Goal: Task Accomplishment & Management: Use online tool/utility

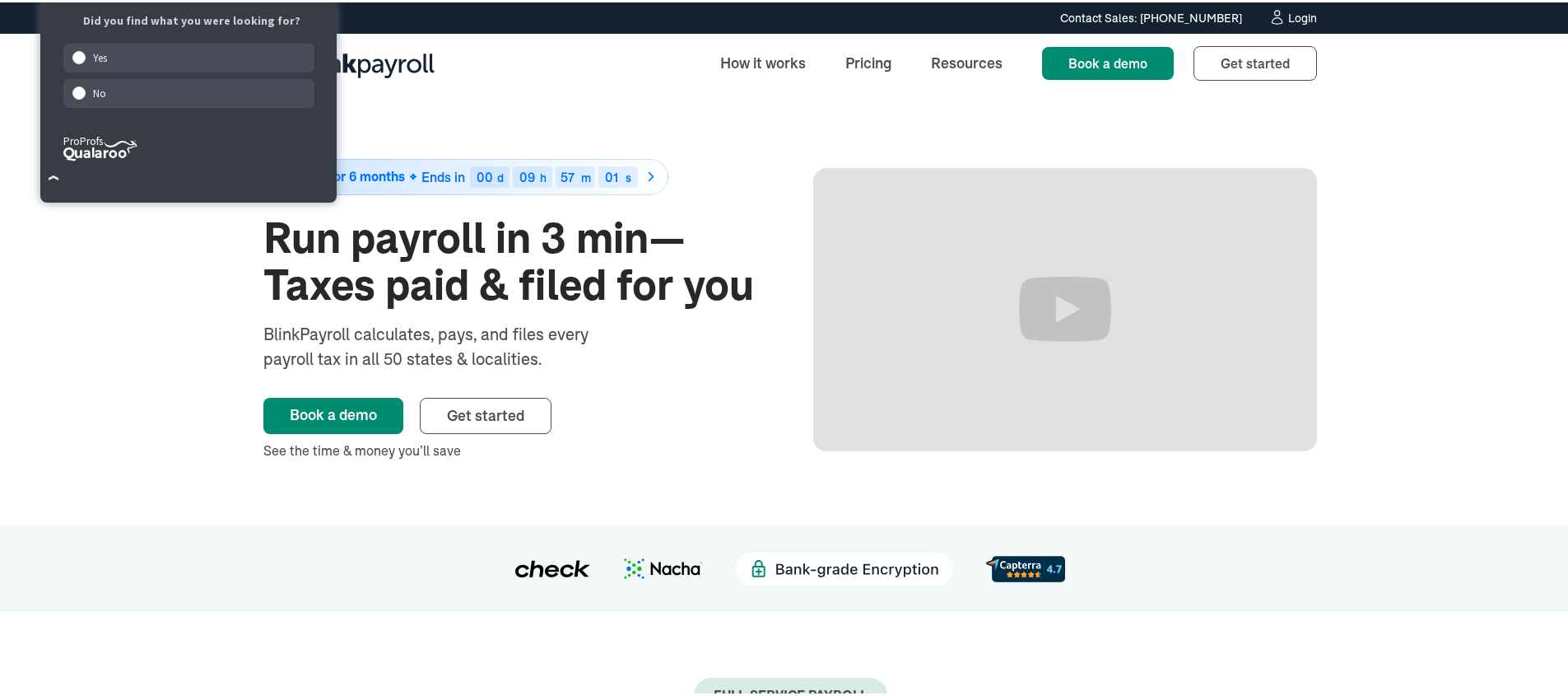
click at [1288, 19] on div "Login" at bounding box center [1302, 15] width 29 height 11
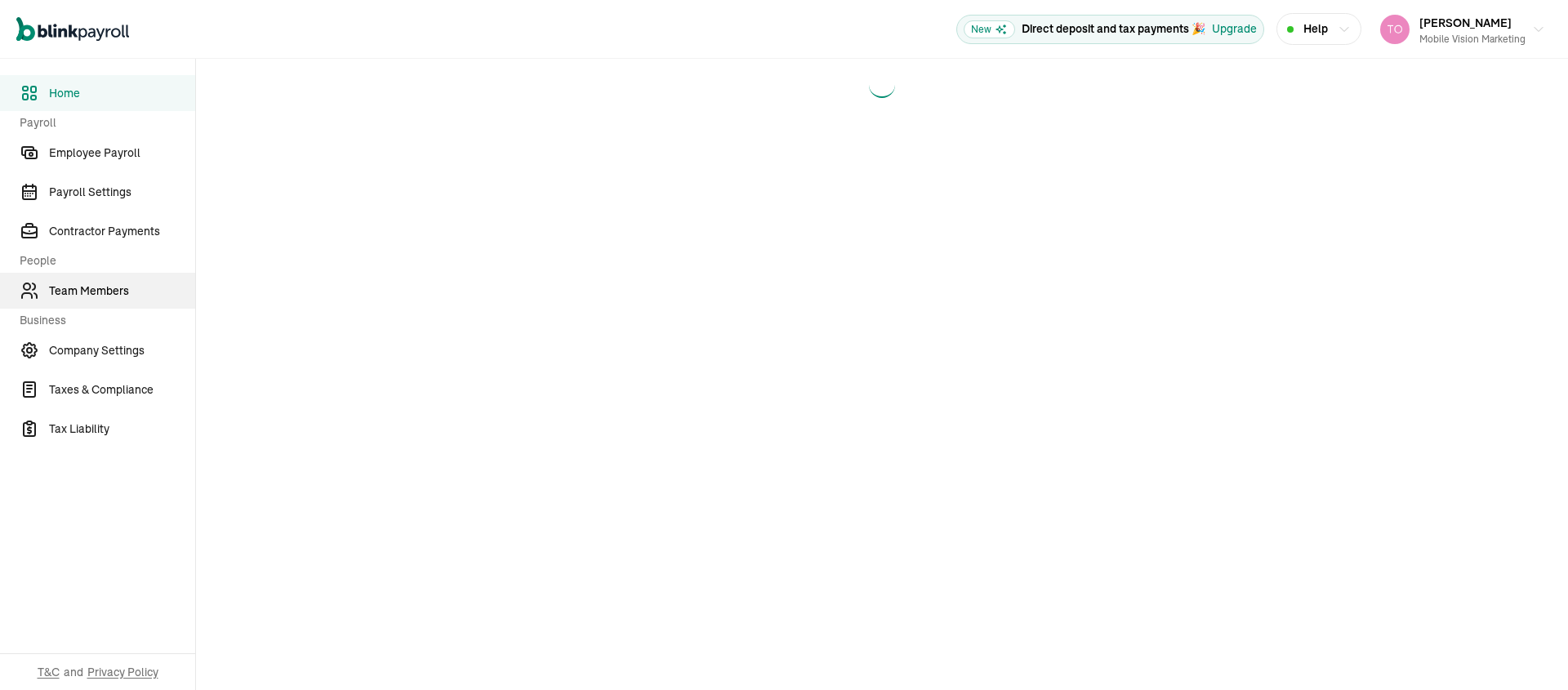
click at [79, 293] on span "Team Members" at bounding box center [121, 291] width 146 height 17
click at [99, 158] on span "Employee Payroll" at bounding box center [121, 153] width 146 height 17
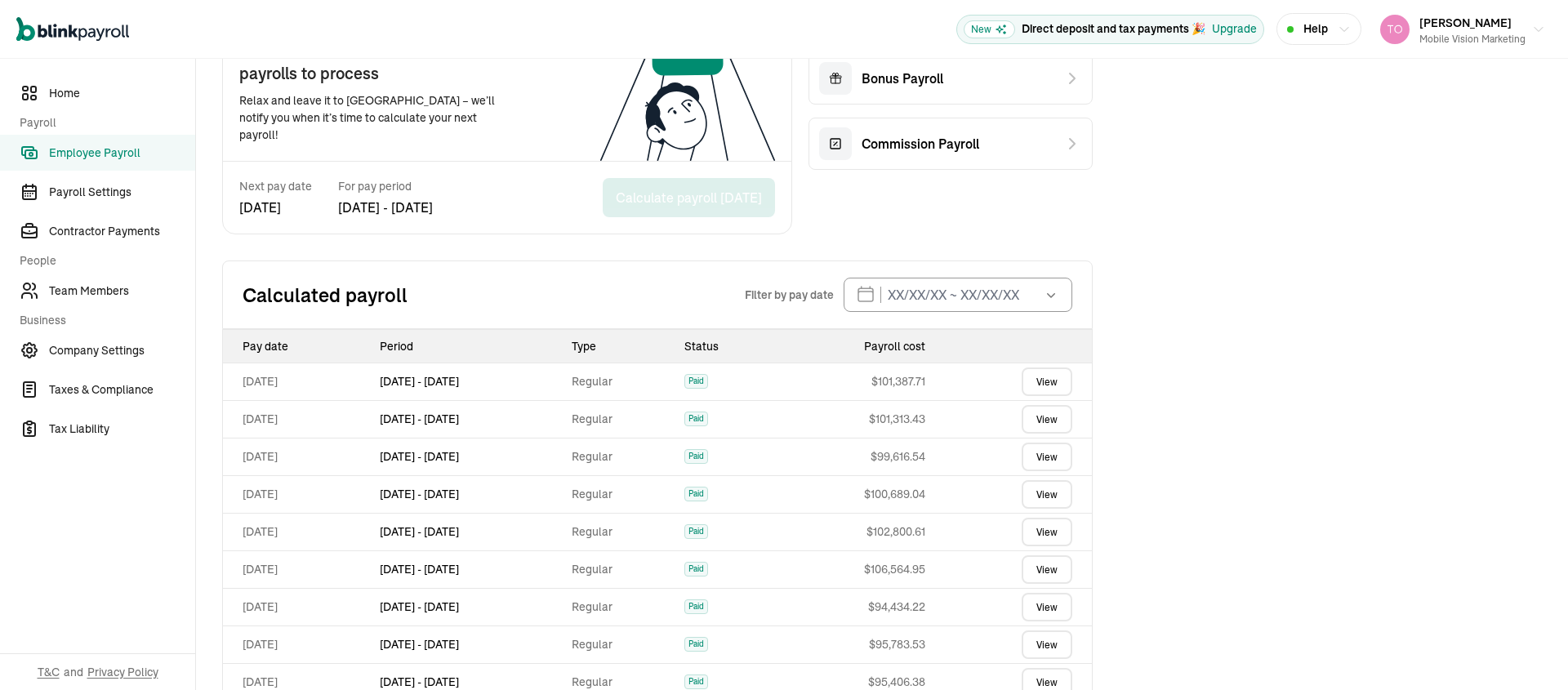
click at [1047, 416] on link "View" at bounding box center [1046, 419] width 51 height 29
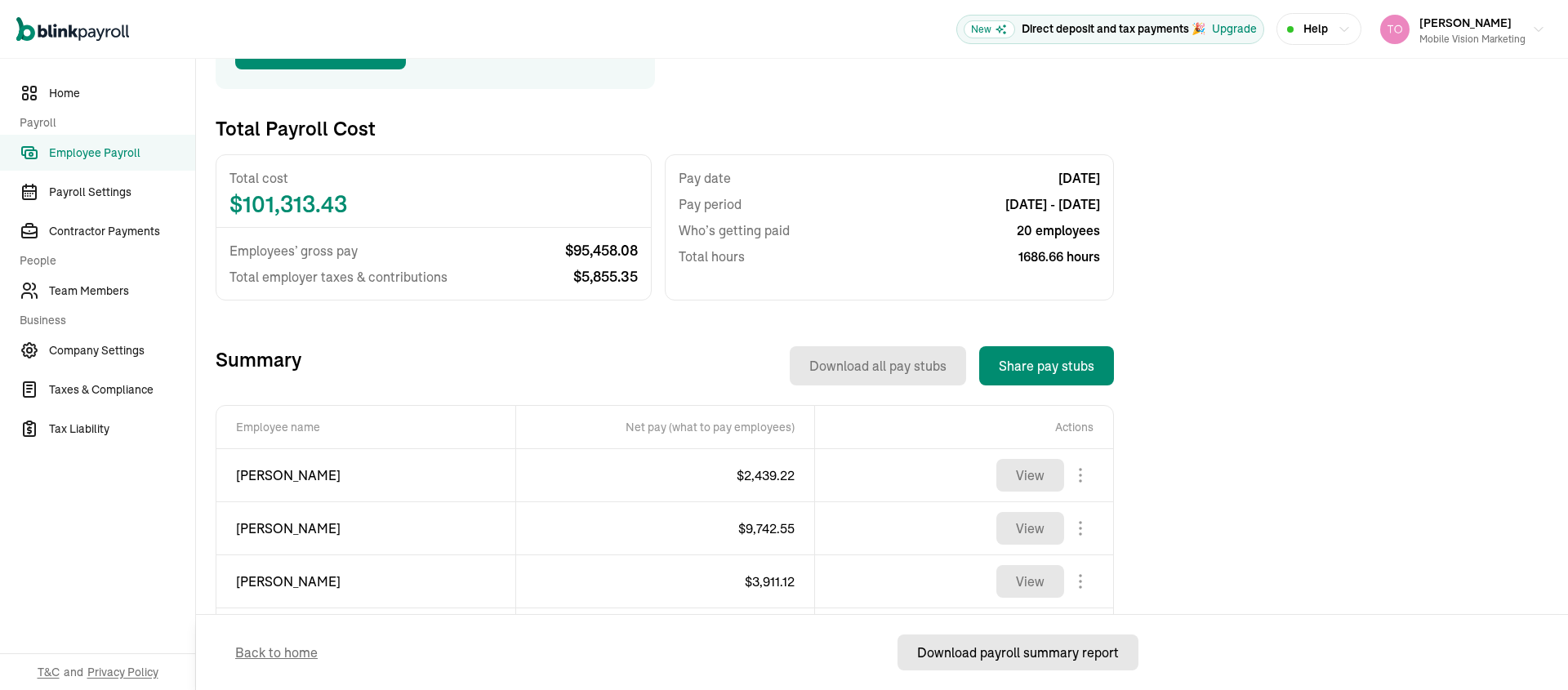
click at [1001, 658] on div "Download payroll summary report" at bounding box center [1018, 652] width 202 height 19
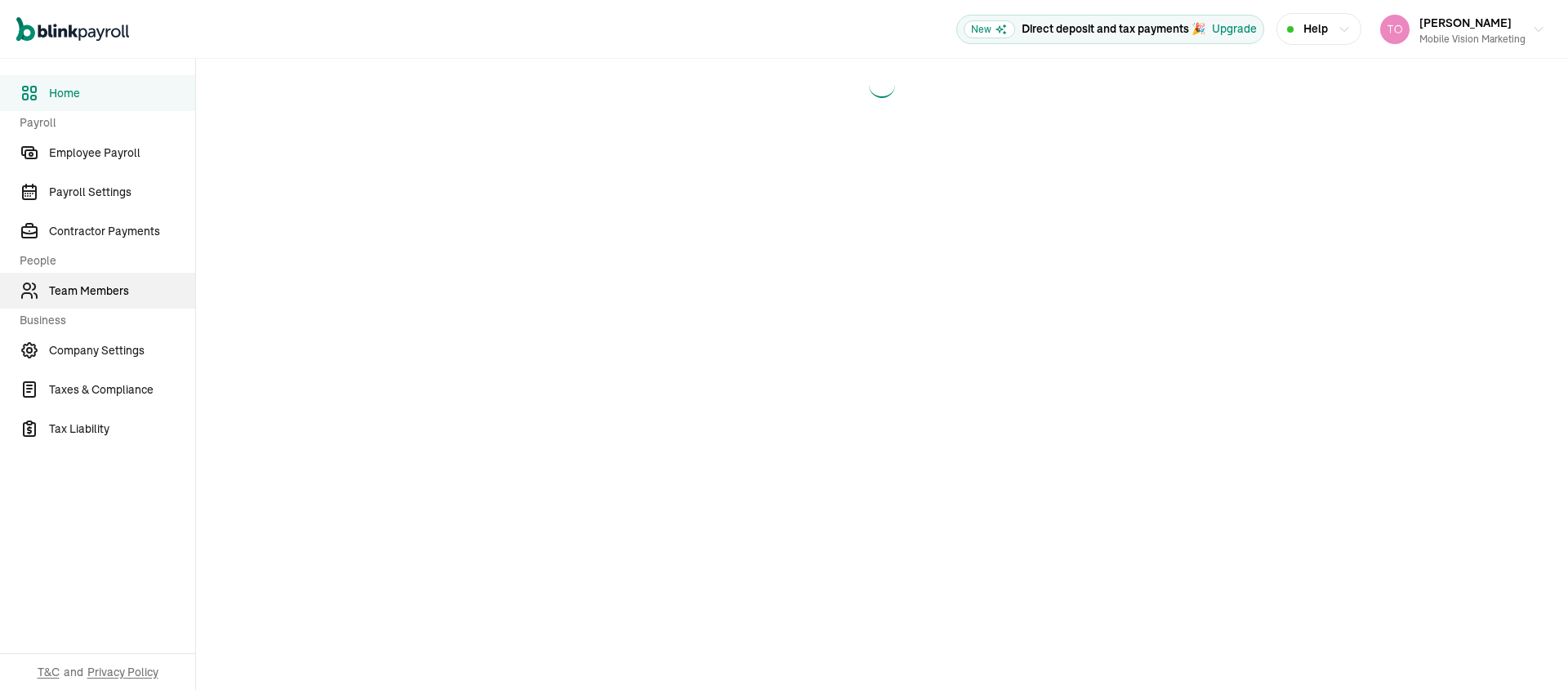
click at [79, 293] on span "Team Members" at bounding box center [121, 291] width 146 height 17
click at [99, 158] on span "Employee Payroll" at bounding box center [121, 153] width 146 height 17
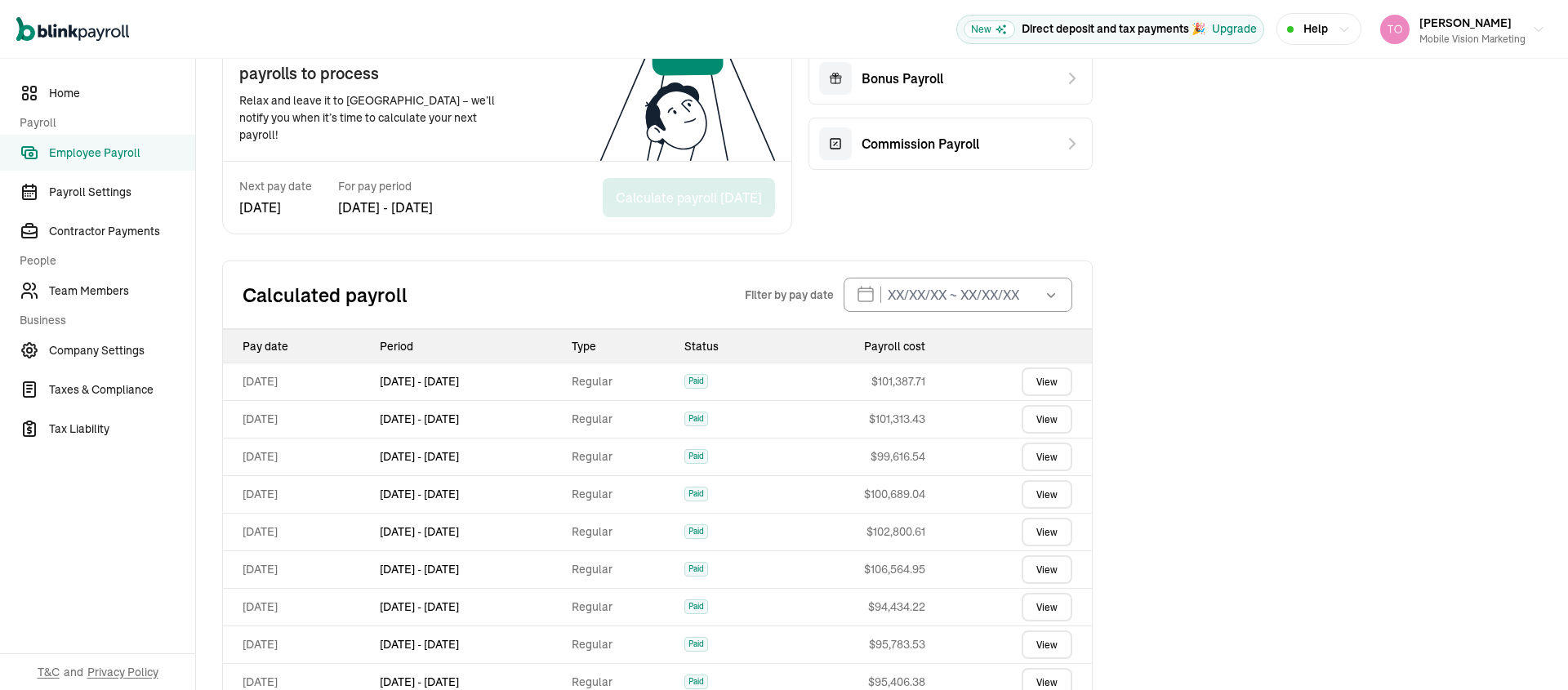
click at [1047, 416] on link "View" at bounding box center [1046, 419] width 51 height 29
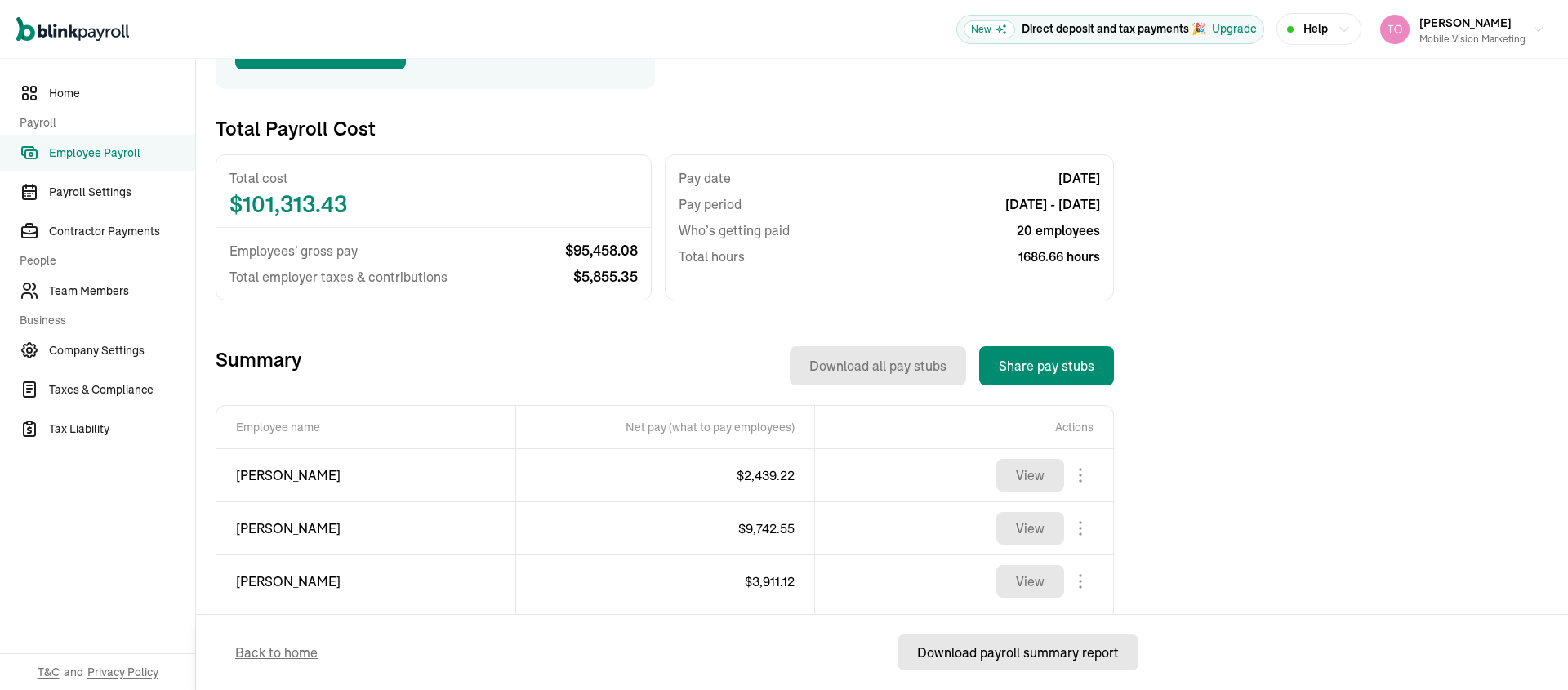
click at [1001, 658] on div "Download payroll summary report" at bounding box center [1018, 652] width 202 height 19
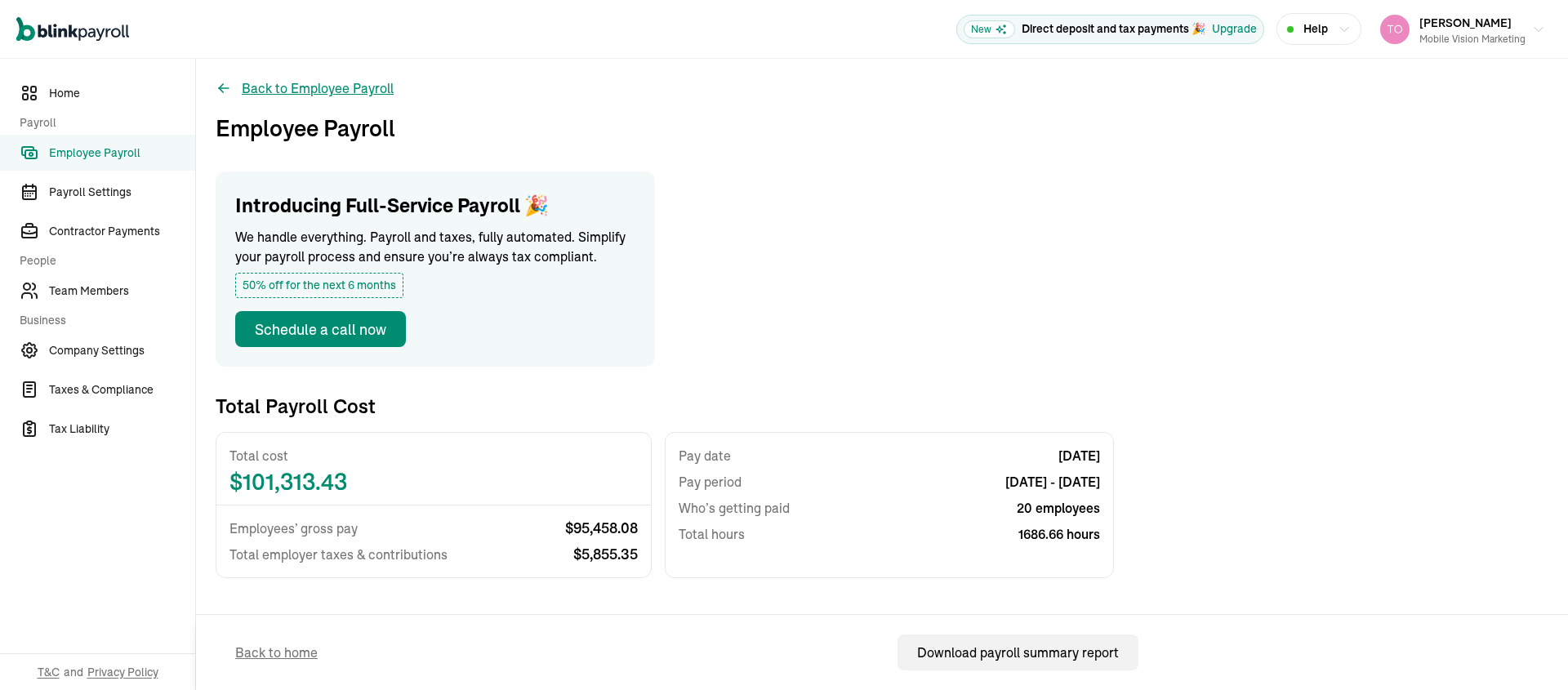
click at [280, 86] on button "Back to Employee Payroll" at bounding box center [305, 88] width 178 height 19
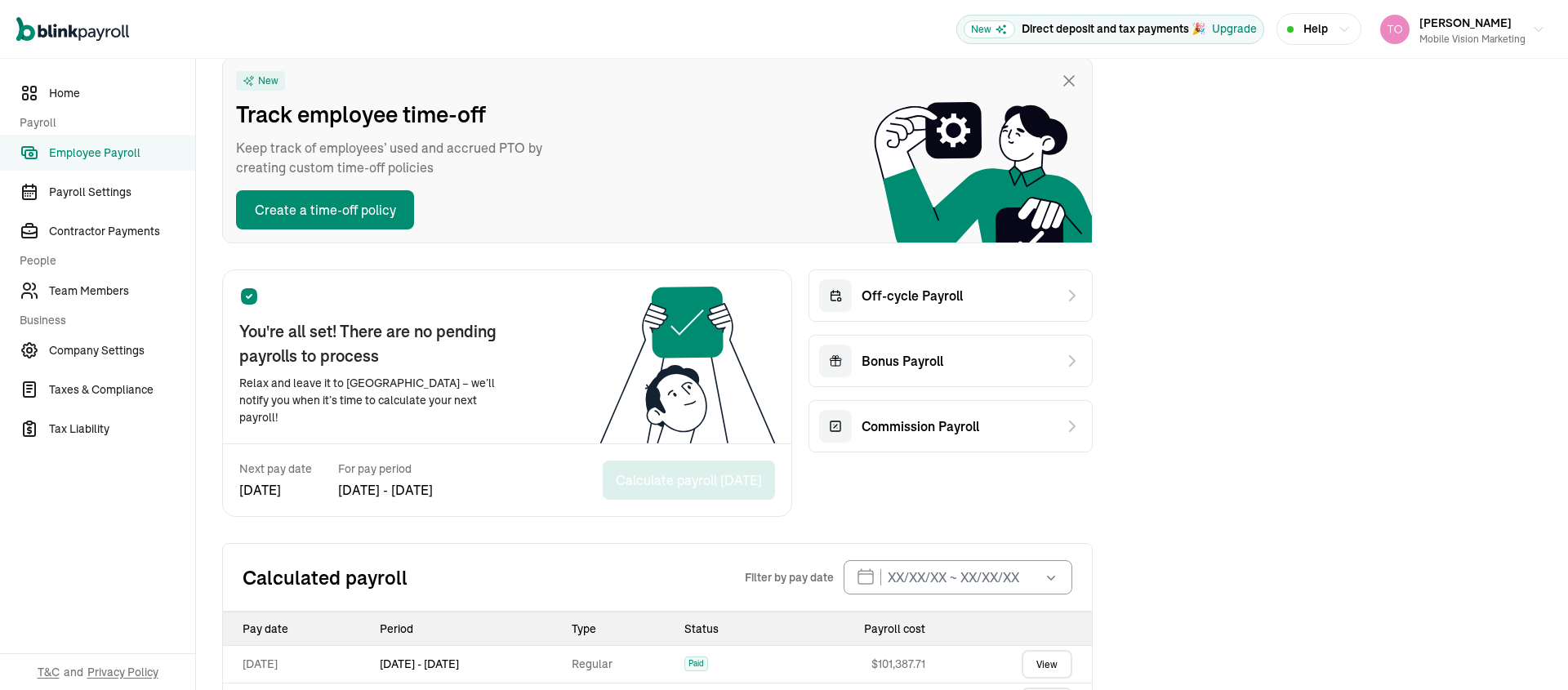
scroll to position [482, 0]
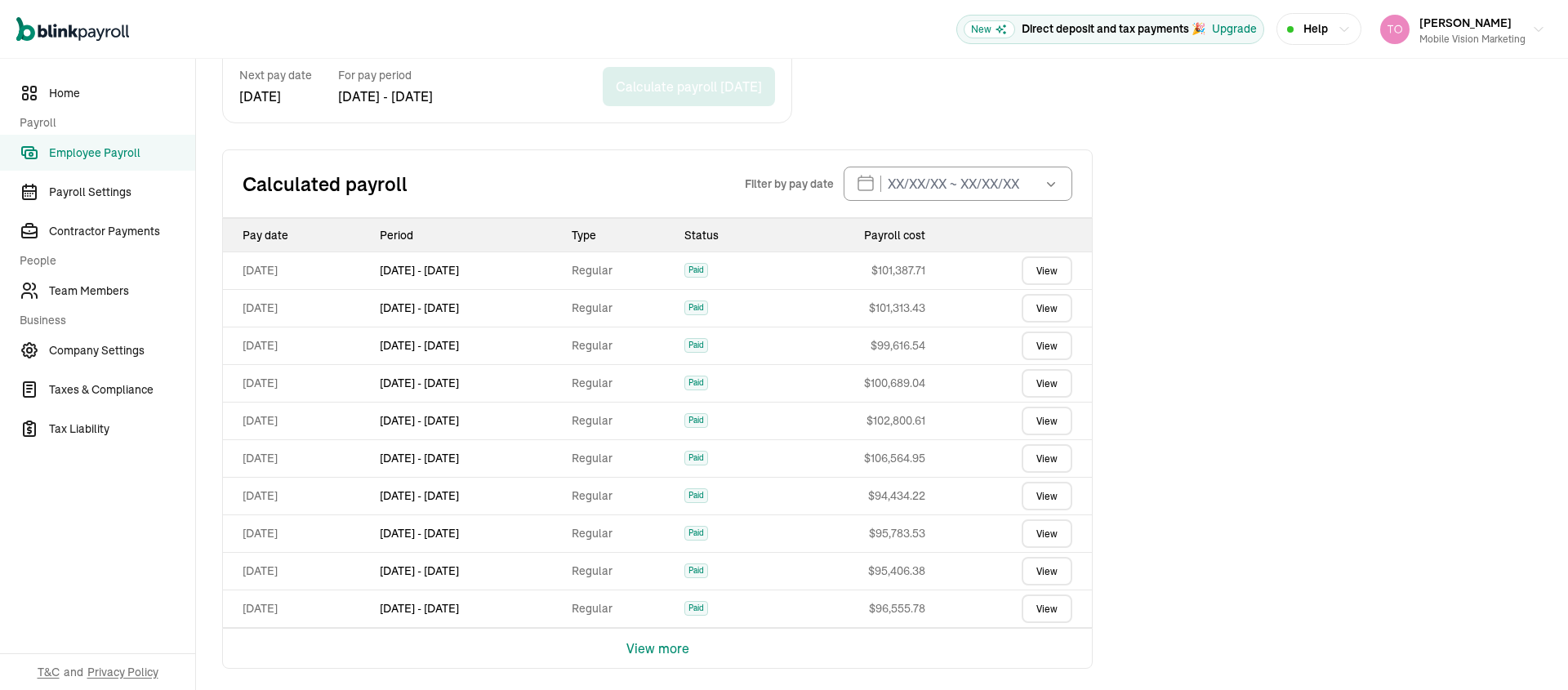
click at [1047, 378] on link "View" at bounding box center [1046, 383] width 51 height 29
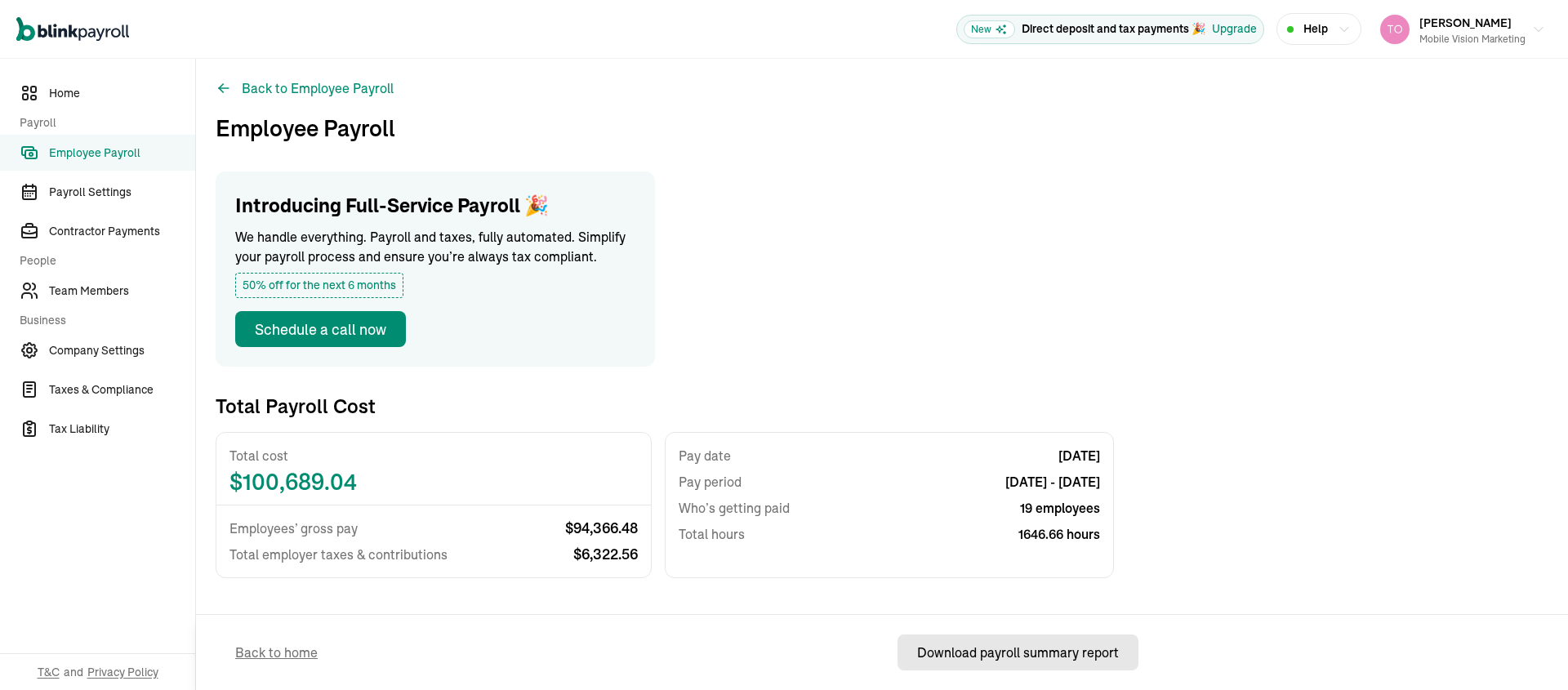
click at [1008, 658] on div "Download payroll summary report" at bounding box center [1018, 652] width 202 height 19
click at [280, 86] on button "Back to Employee Payroll" at bounding box center [305, 88] width 178 height 19
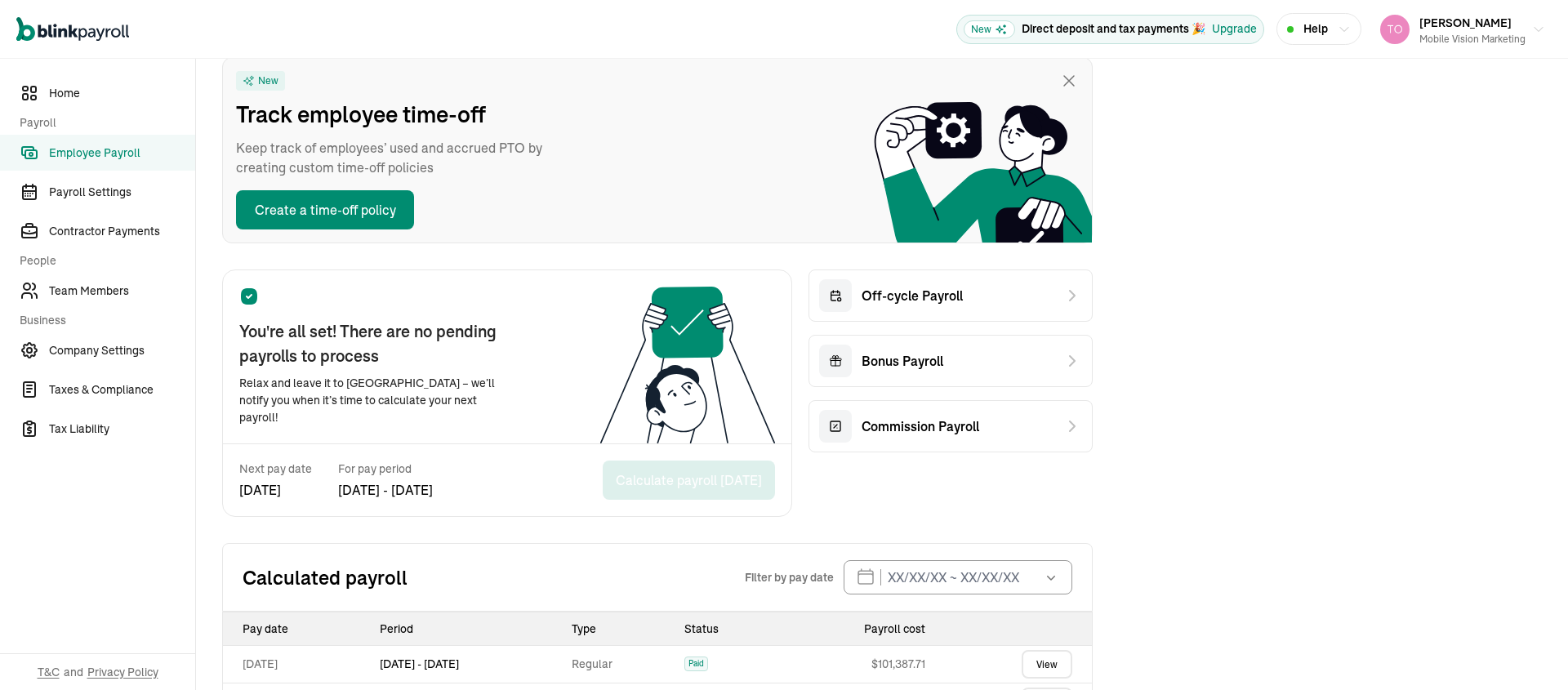
scroll to position [482, 0]
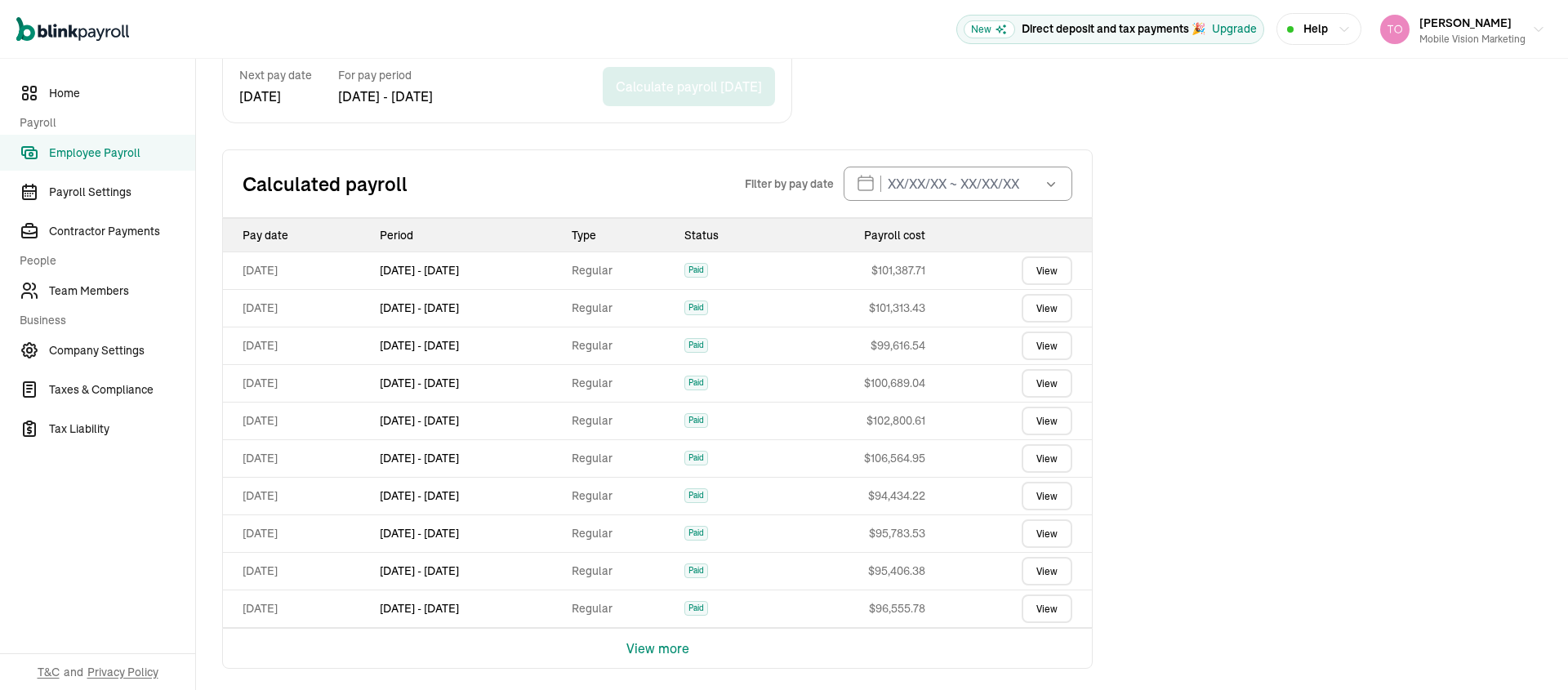
click at [1047, 378] on link "View" at bounding box center [1046, 383] width 51 height 29
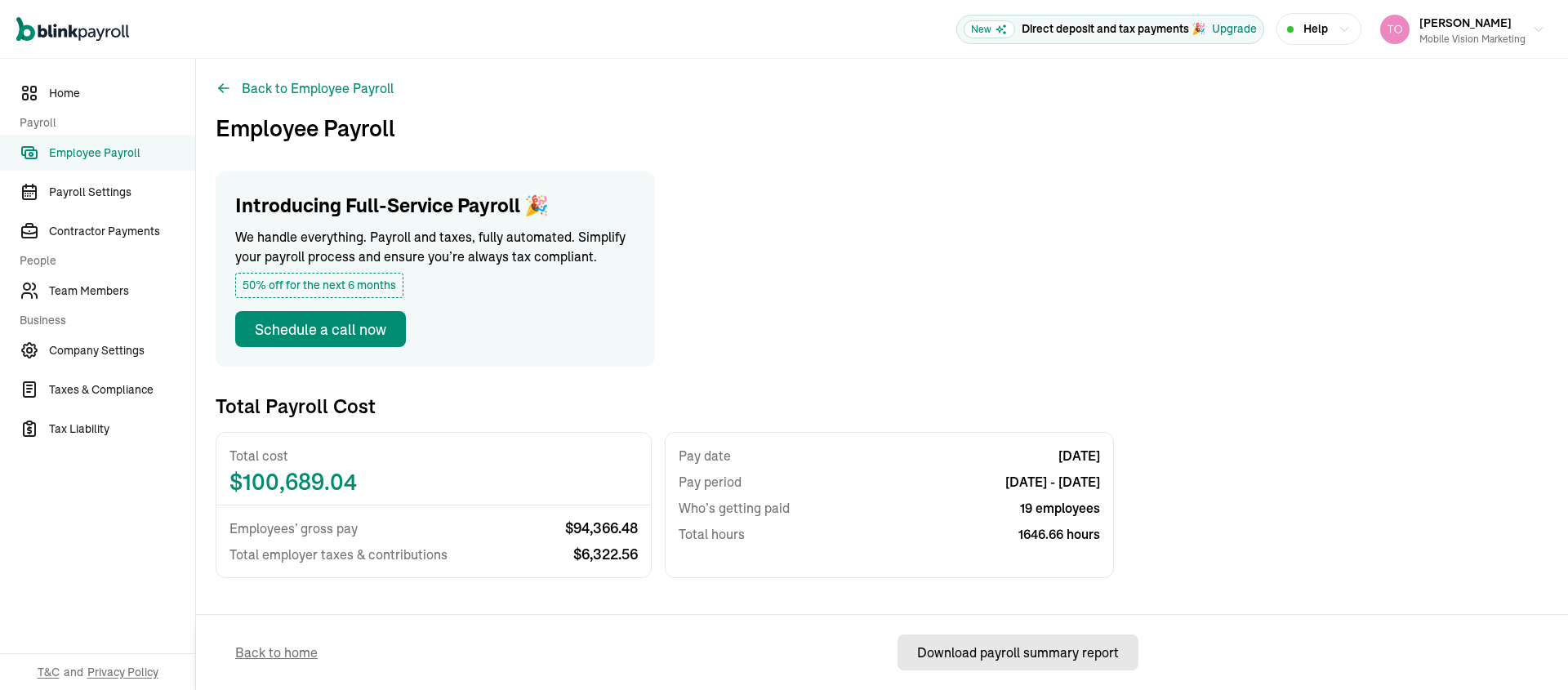
click at [1008, 658] on div "Download payroll summary report" at bounding box center [1018, 652] width 202 height 19
